Goal: Task Accomplishment & Management: Complete application form

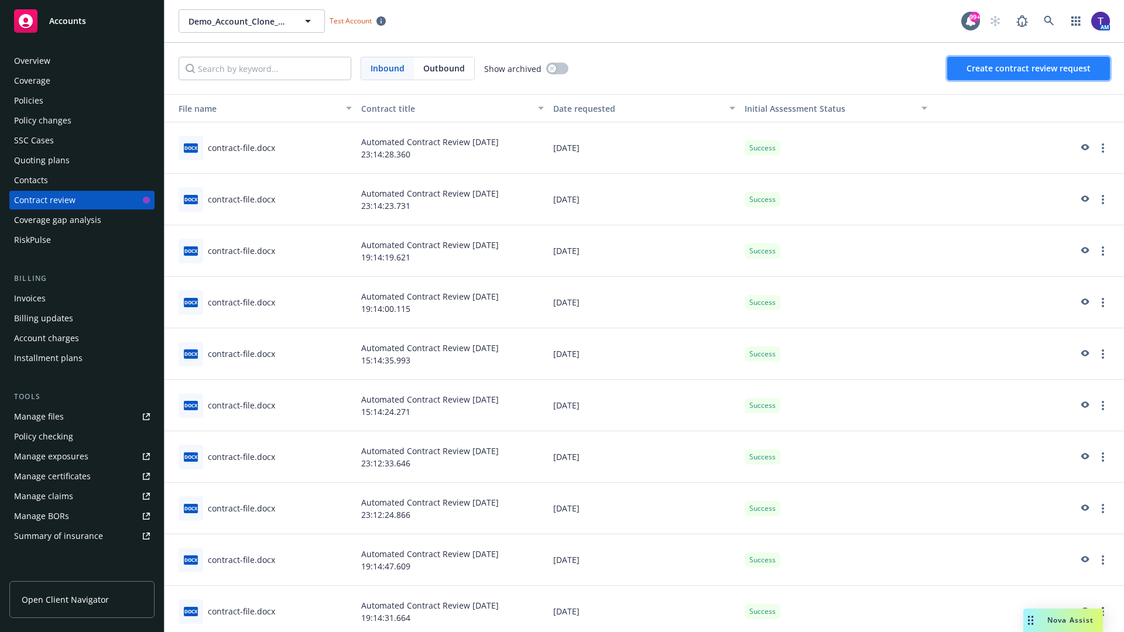
click at [1029, 68] on span "Create contract review request" at bounding box center [1028, 68] width 124 height 11
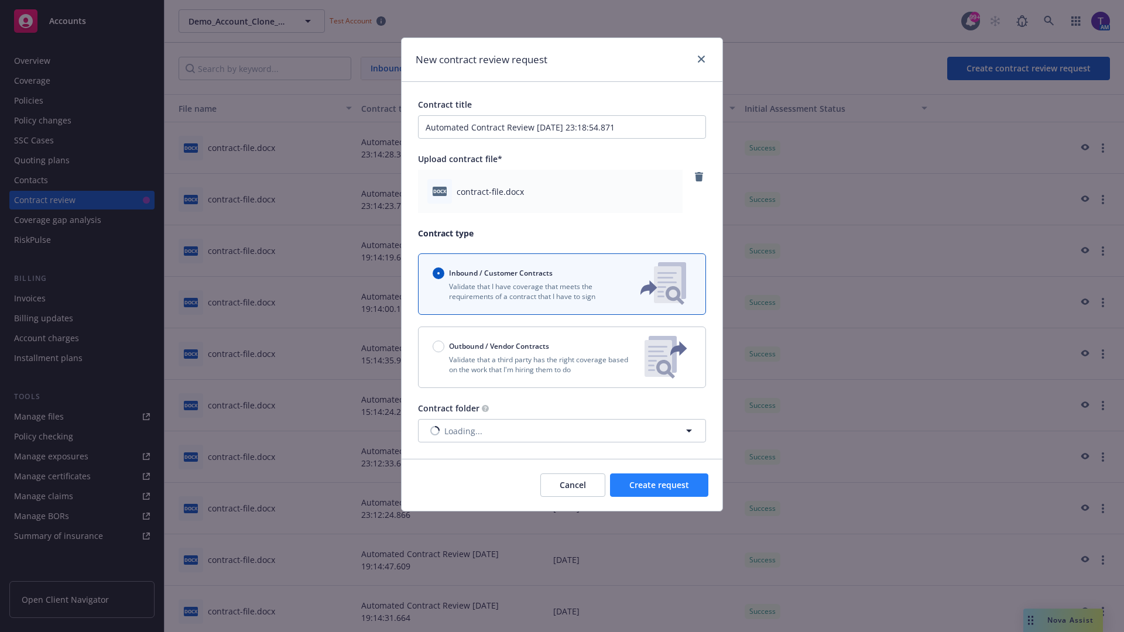
type input "Automated Contract Review [DATE] 23:18:54.871"
click at [659, 485] on span "Create request" at bounding box center [659, 484] width 60 height 11
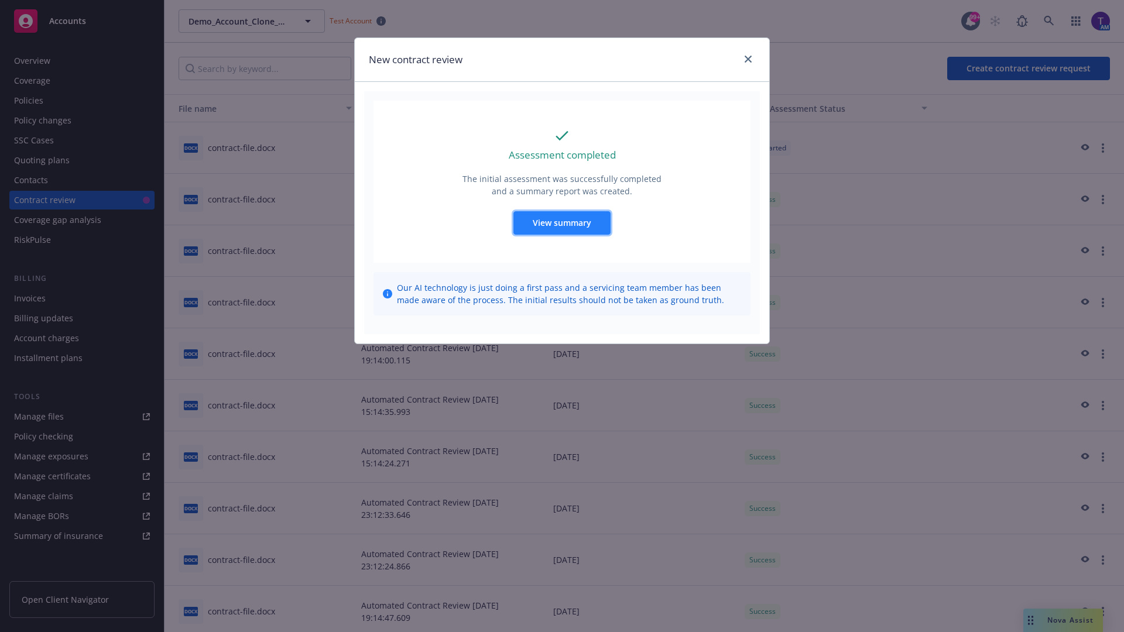
click at [561, 222] on span "View summary" at bounding box center [562, 222] width 59 height 11
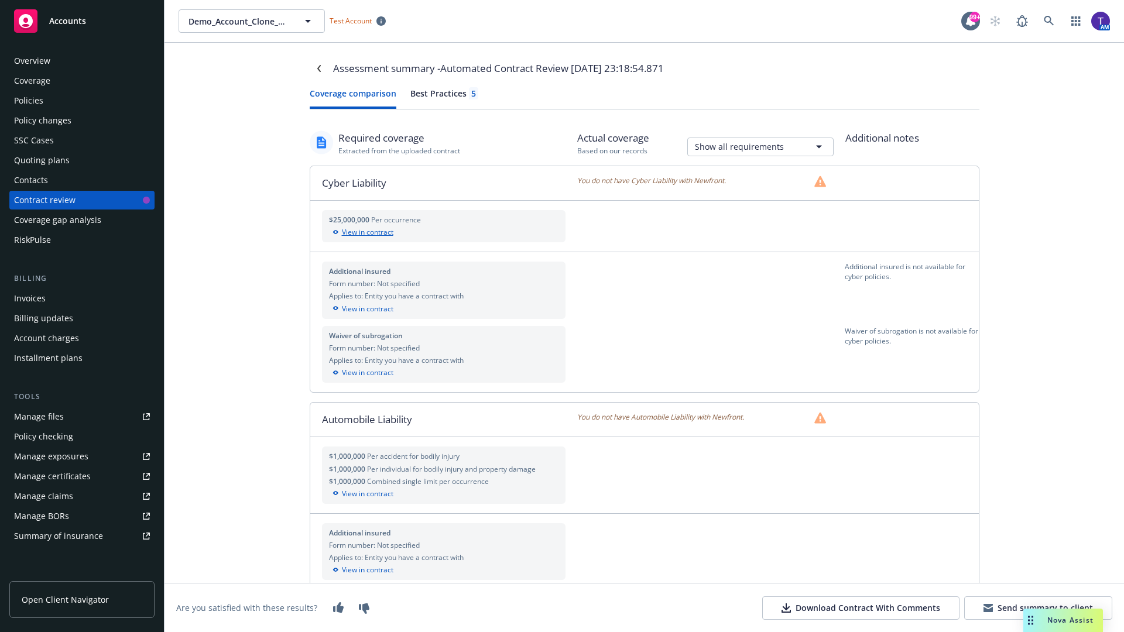
click at [443, 232] on div "View in contract" at bounding box center [444, 232] width 230 height 11
